Goal: Find specific page/section: Find specific page/section

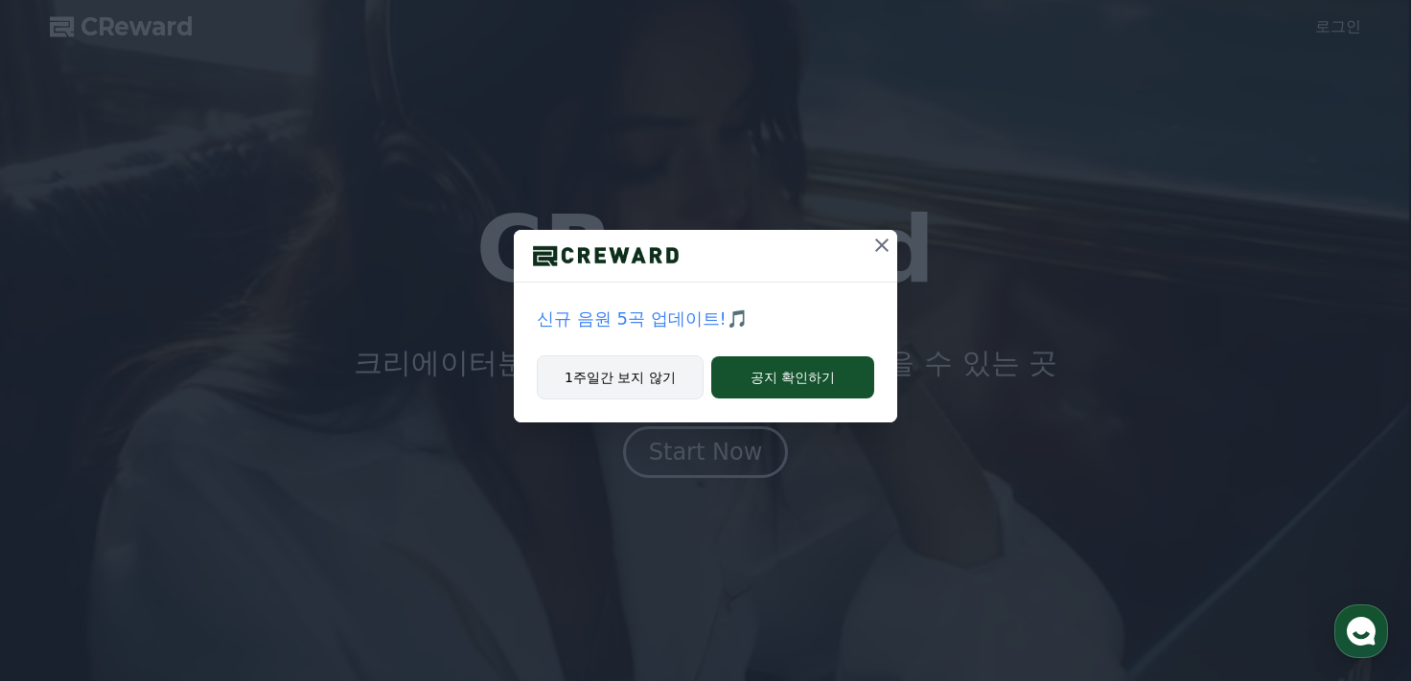
click at [656, 366] on button "1주일간 보지 않기" at bounding box center [620, 378] width 167 height 44
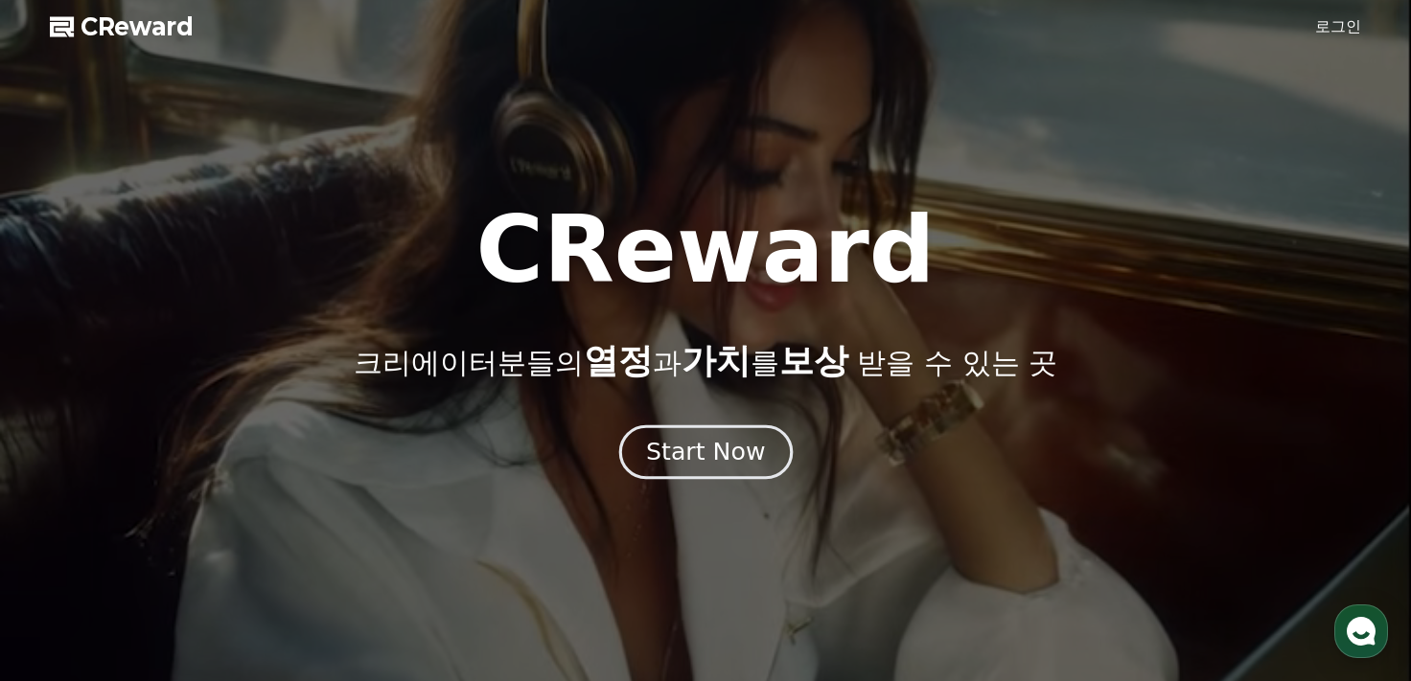
click at [742, 447] on div "Start Now" at bounding box center [705, 452] width 119 height 33
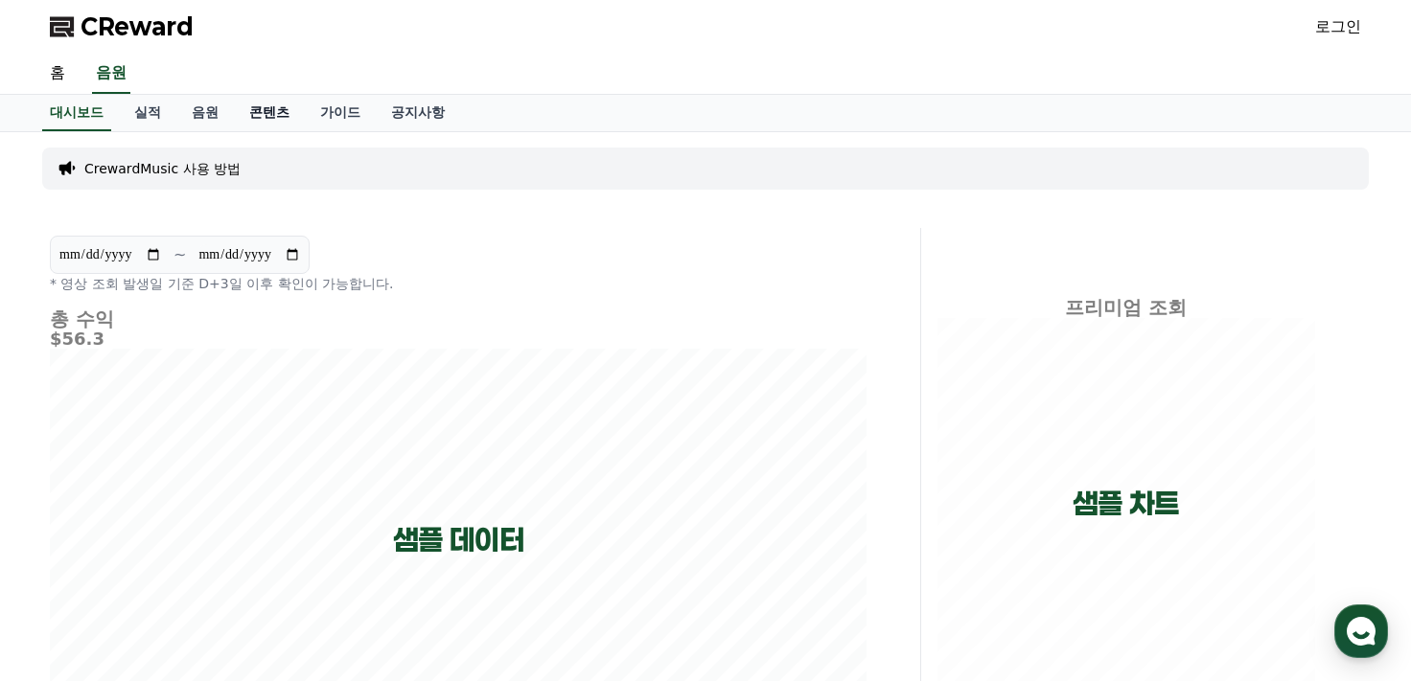
click at [271, 113] on link "콘텐츠" at bounding box center [269, 113] width 71 height 36
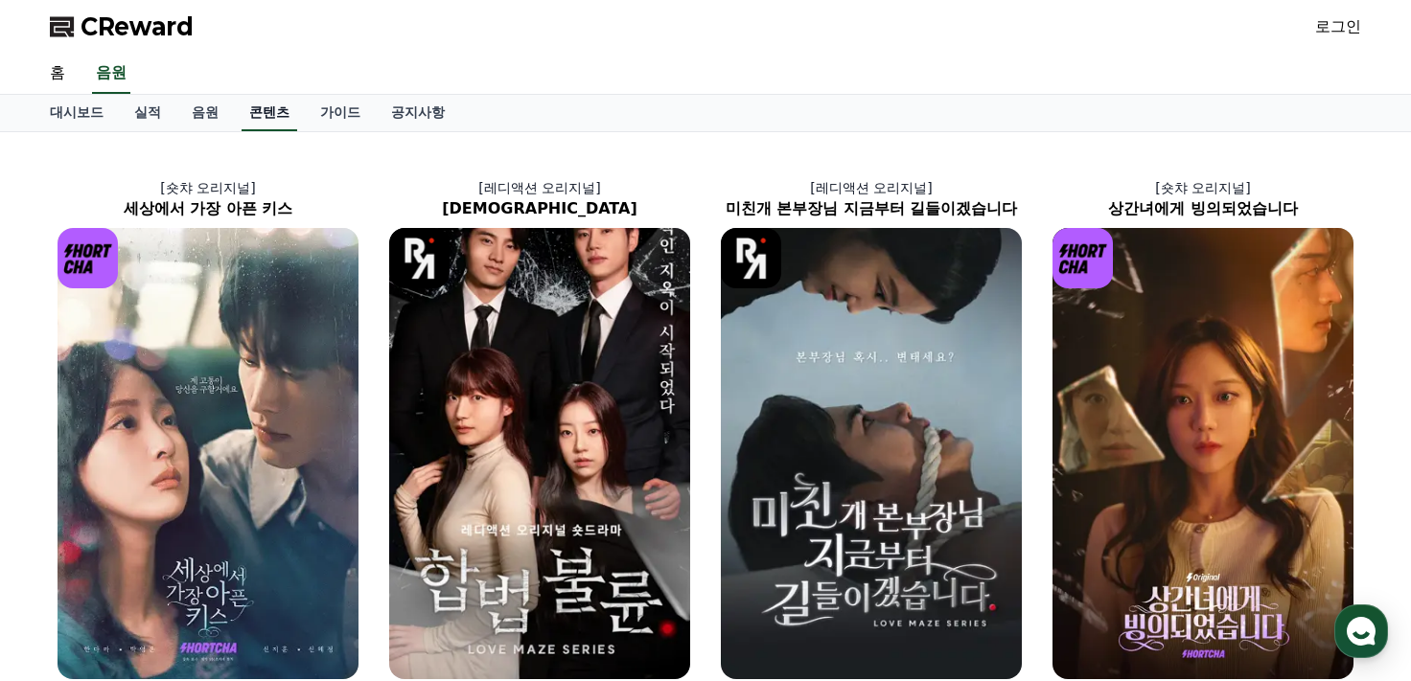
click at [257, 119] on link "콘텐츠" at bounding box center [269, 113] width 56 height 36
